Goal: Book appointment/travel/reservation

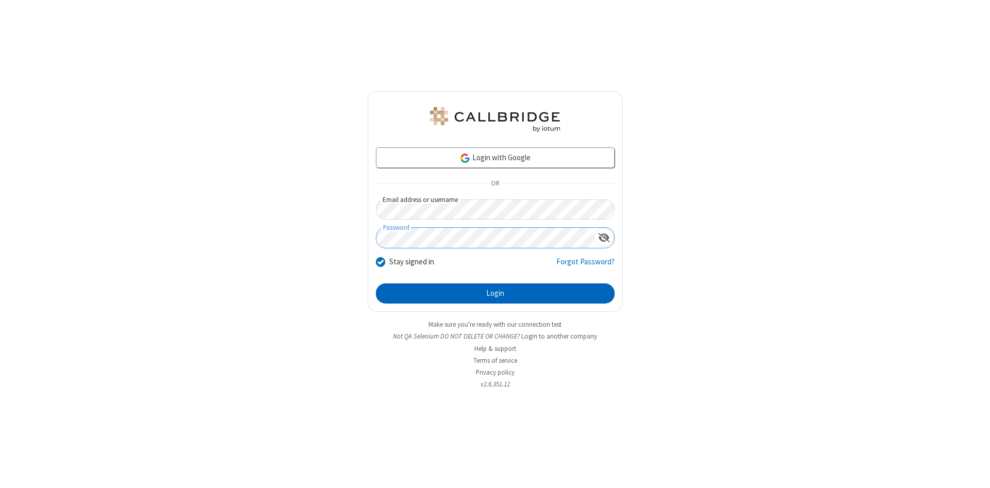
click at [495, 294] on button "Login" at bounding box center [495, 294] width 239 height 21
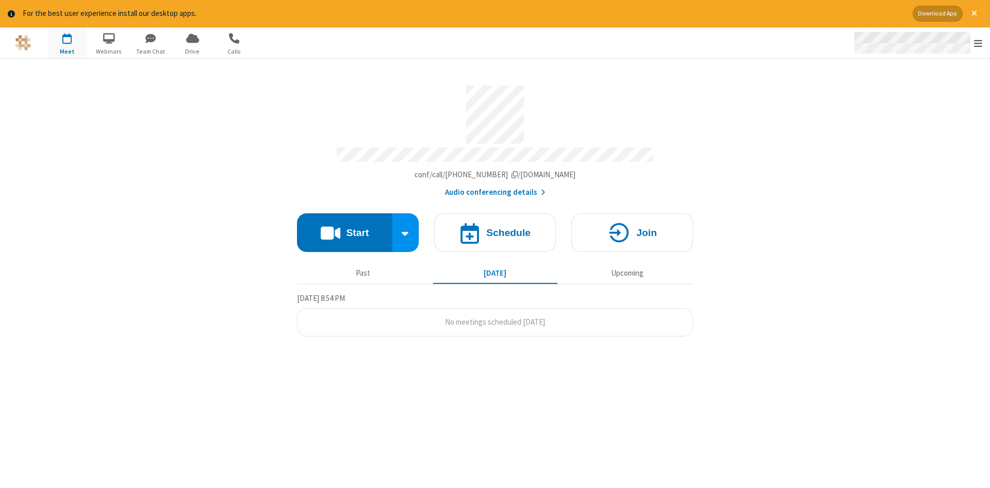
click at [978, 43] on span "Open menu" at bounding box center [978, 43] width 8 height 10
click at [67, 42] on span "button" at bounding box center [67, 38] width 39 height 18
click at [495, 229] on h4 "Schedule" at bounding box center [508, 233] width 44 height 10
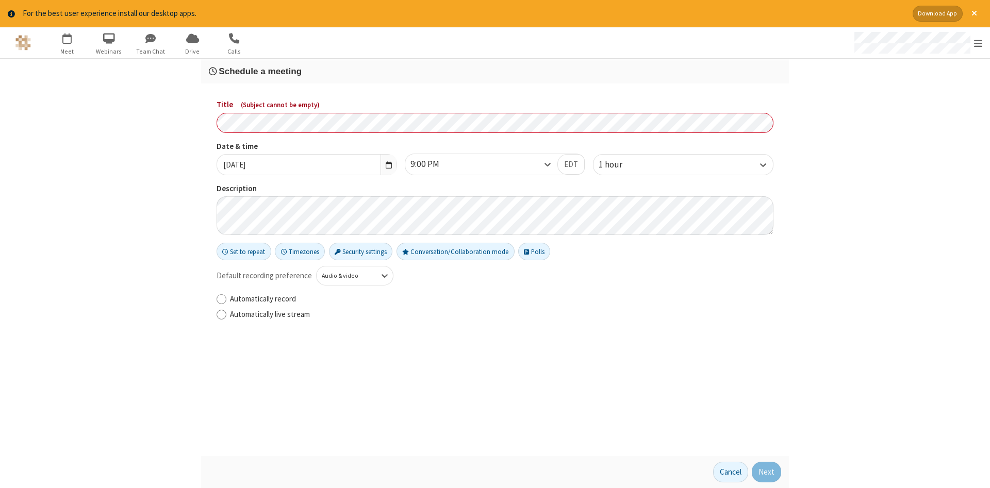
click at [495, 71] on h3 "Schedule a meeting" at bounding box center [495, 72] width 572 height 10
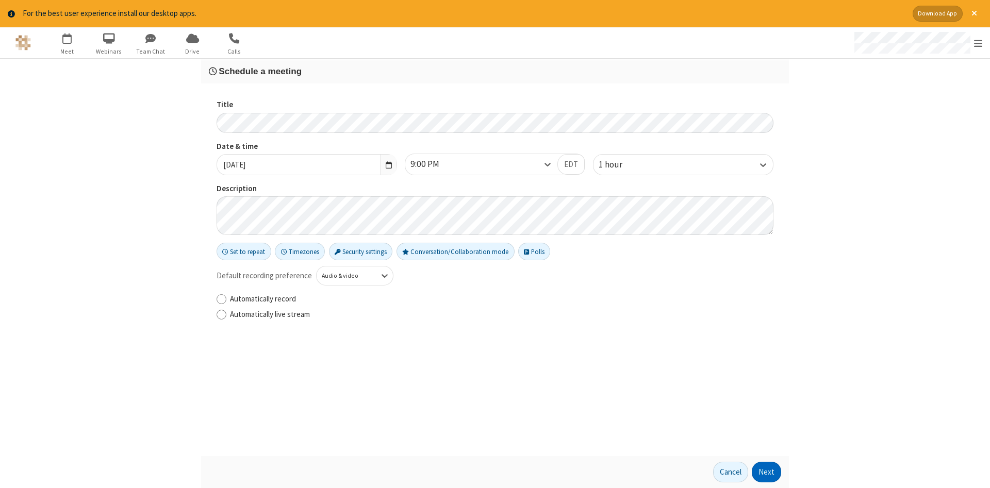
click at [767, 472] on button "Next" at bounding box center [766, 472] width 29 height 21
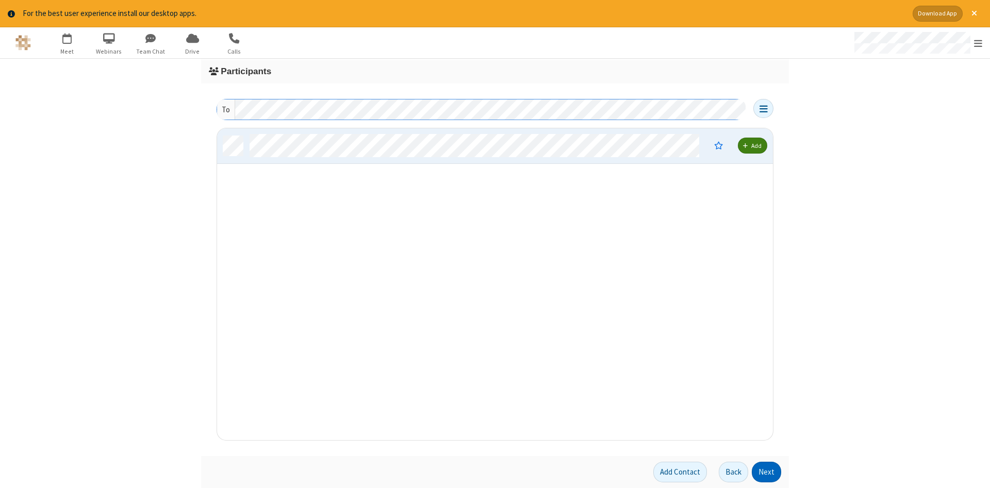
click at [767, 472] on button "Next" at bounding box center [766, 472] width 29 height 21
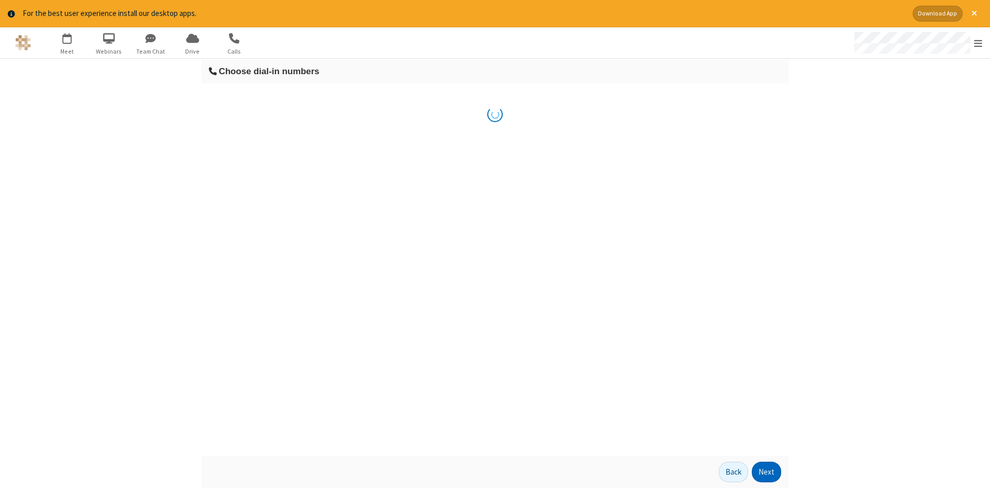
click at [767, 472] on button "Next" at bounding box center [766, 472] width 29 height 21
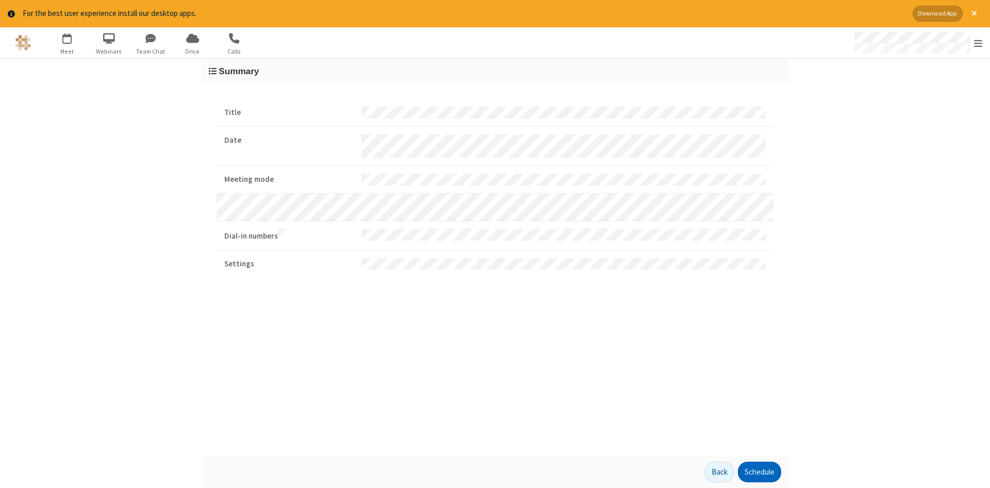
click at [759, 472] on button "Schedule" at bounding box center [759, 472] width 43 height 21
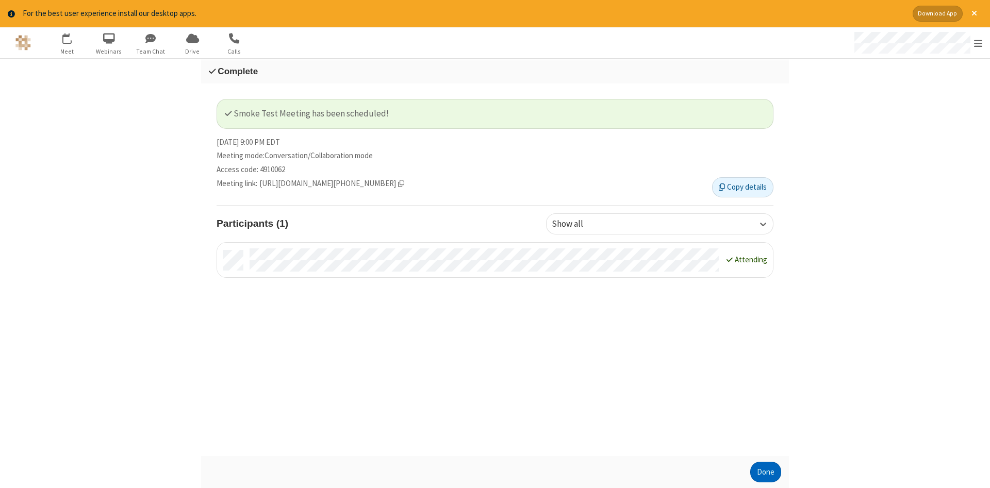
click at [766, 472] on button "Done" at bounding box center [765, 472] width 31 height 21
